Goal: Obtain resource: Download file/media

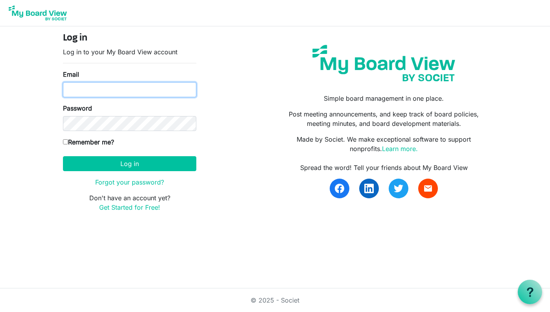
type input "rmosby@wsfb.com"
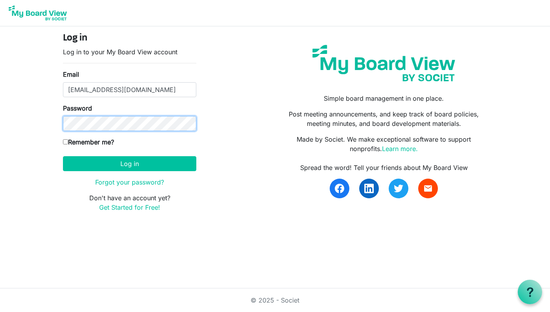
click at [129, 163] on button "Log in" at bounding box center [129, 163] width 133 height 15
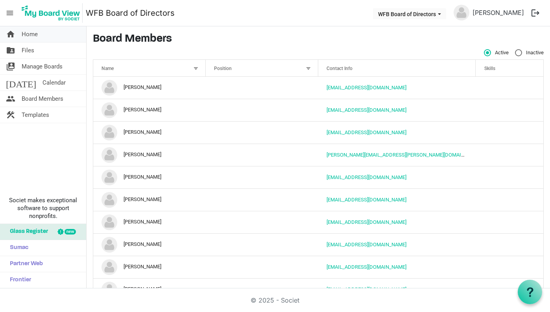
click at [37, 36] on span "Home" at bounding box center [30, 34] width 16 height 16
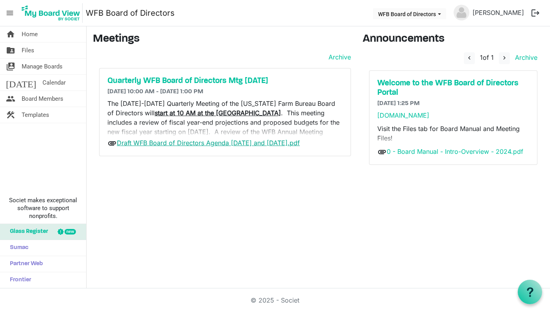
click at [147, 144] on link "Draft WFB Board of Directors Agenda 9-18 and 9-19-2025.pdf" at bounding box center [208, 143] width 183 height 8
click at [28, 50] on span "Files" at bounding box center [28, 50] width 13 height 16
